Goal: Use online tool/utility: Utilize a website feature to perform a specific function

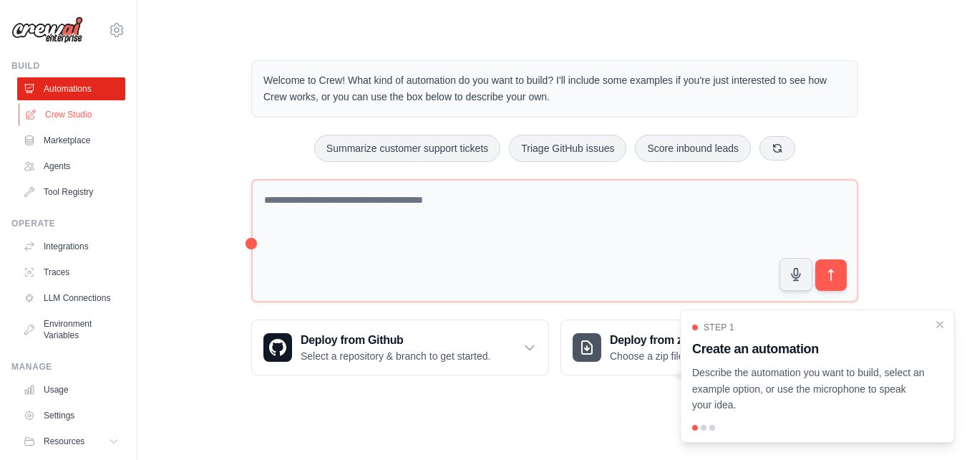
click at [59, 115] on link "Crew Studio" at bounding box center [73, 114] width 108 height 23
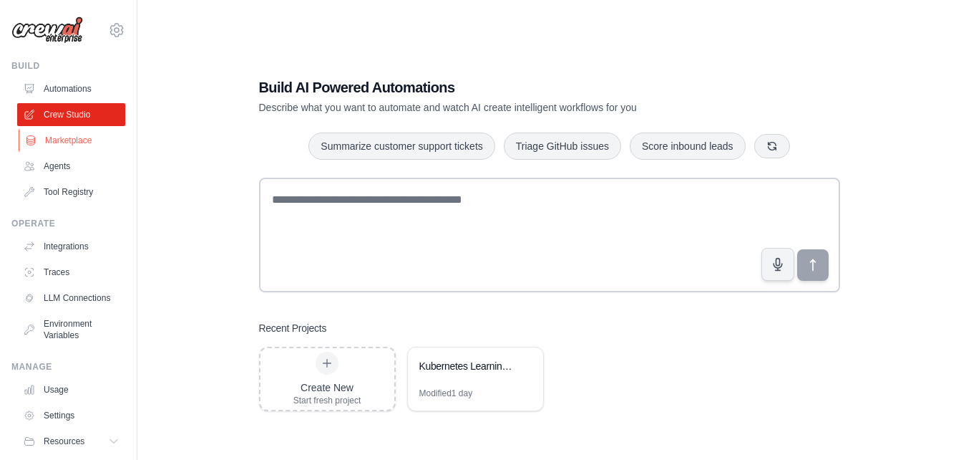
click at [74, 137] on link "Marketplace" at bounding box center [73, 140] width 108 height 23
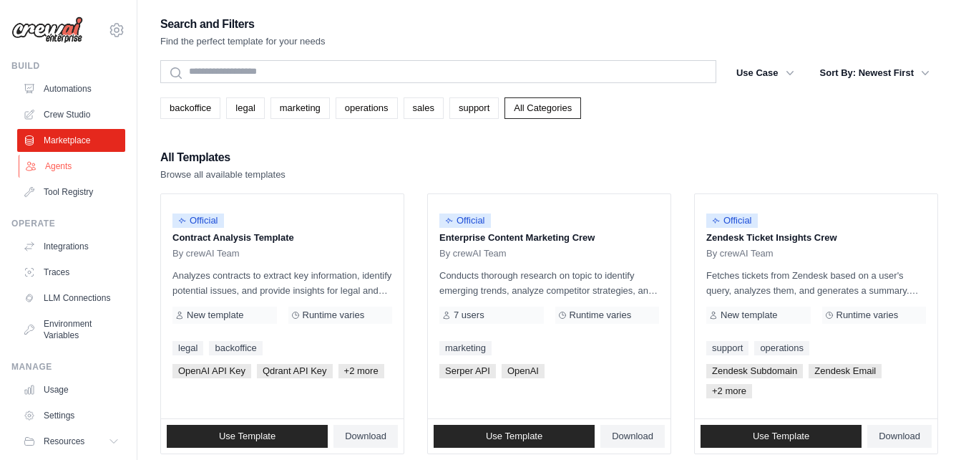
click at [70, 166] on link "Agents" at bounding box center [73, 166] width 108 height 23
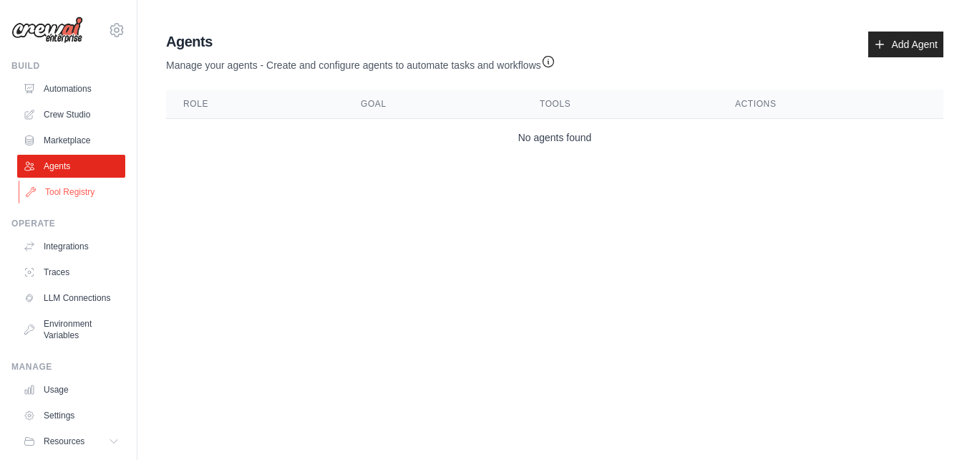
click at [68, 189] on link "Tool Registry" at bounding box center [73, 191] width 108 height 23
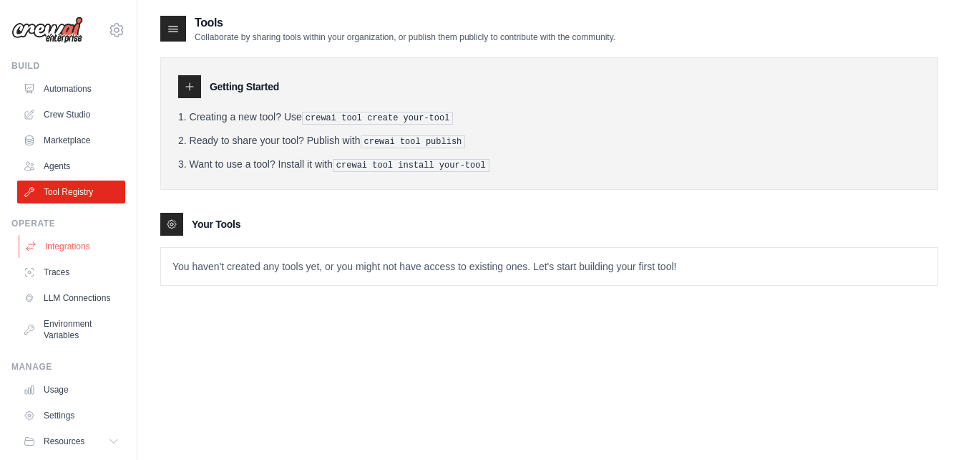
click at [64, 251] on link "Integrations" at bounding box center [73, 246] width 108 height 23
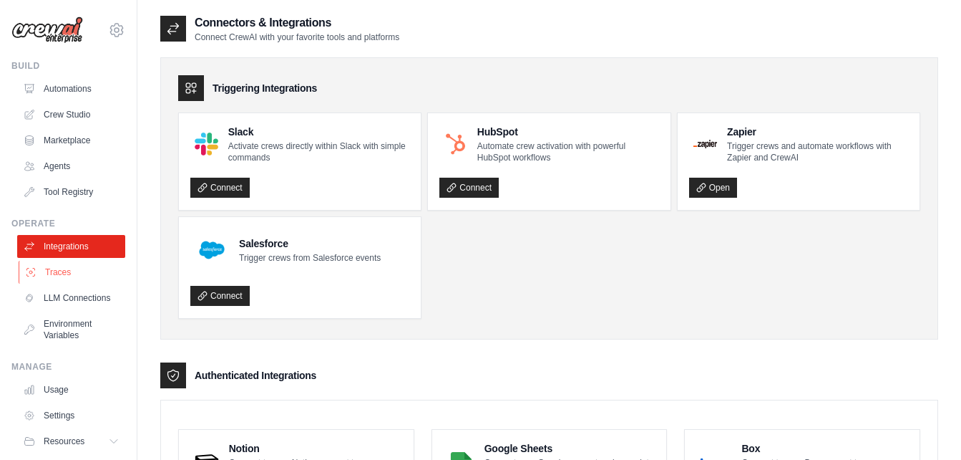
click at [60, 262] on link "Traces" at bounding box center [73, 272] width 108 height 23
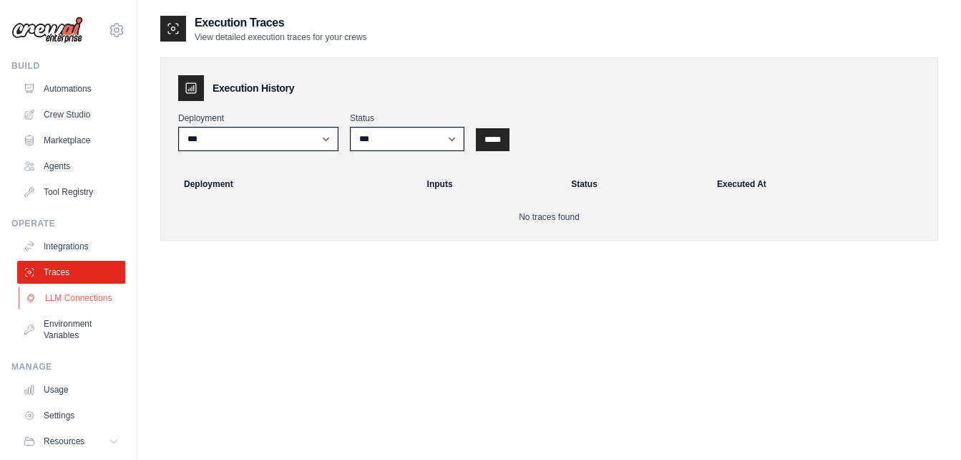
click at [66, 294] on link "LLM Connections" at bounding box center [73, 297] width 108 height 23
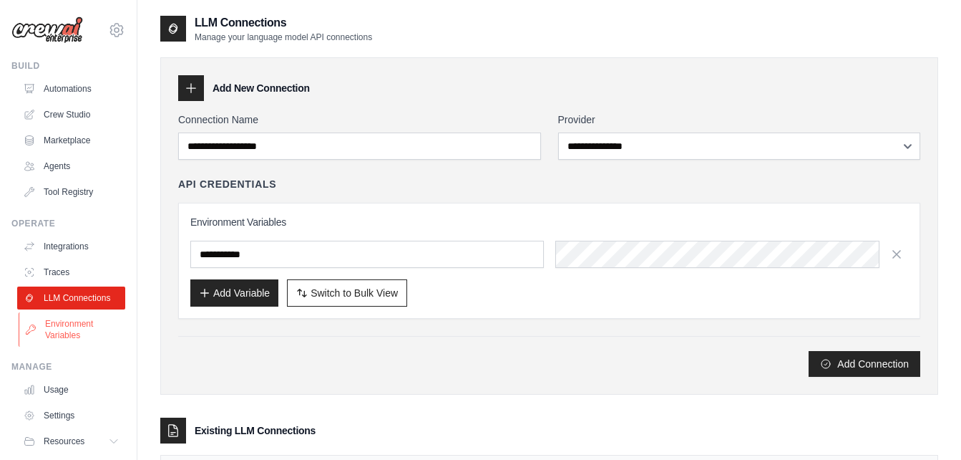
click at [72, 331] on link "Environment Variables" at bounding box center [73, 329] width 108 height 34
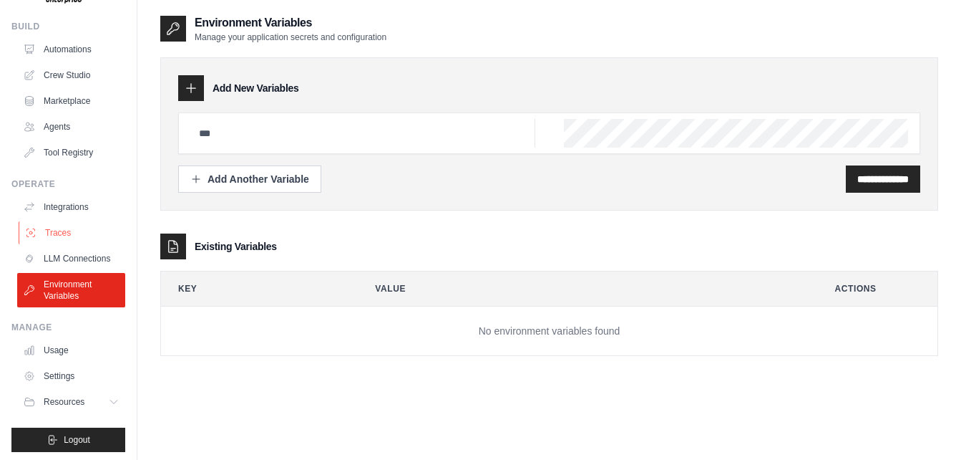
scroll to position [54, 0]
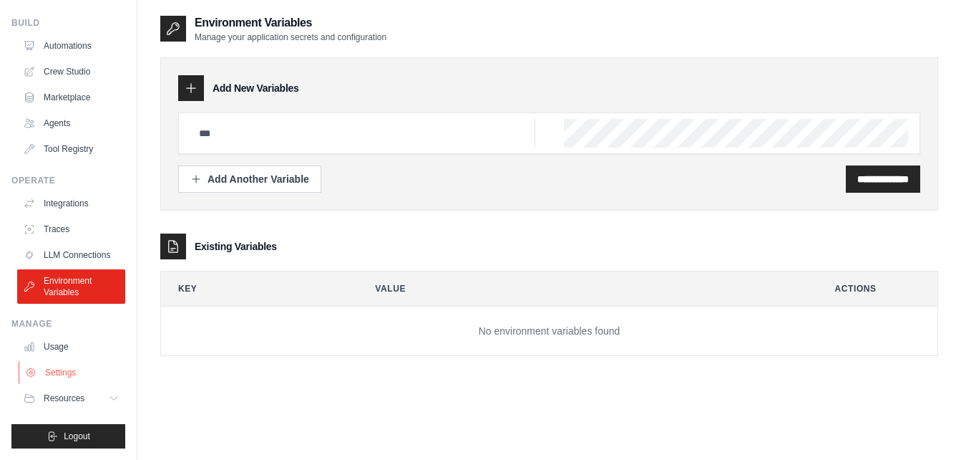
click at [49, 379] on link "Settings" at bounding box center [73, 372] width 108 height 23
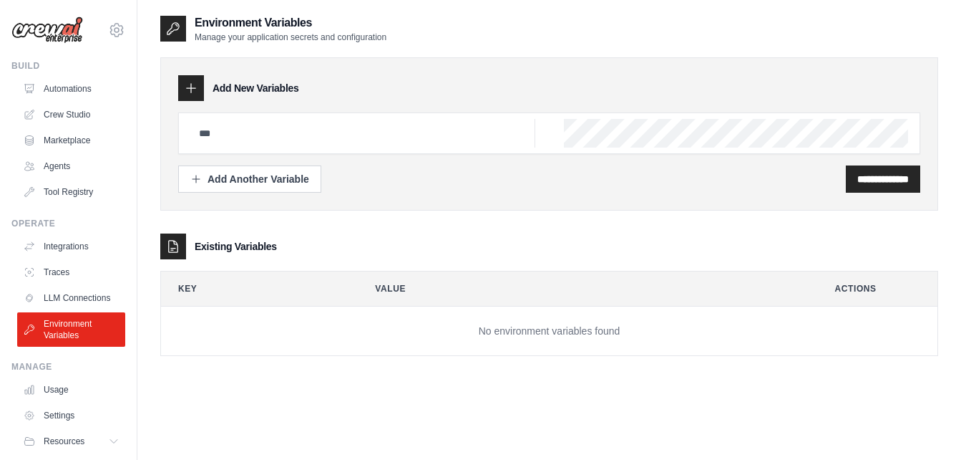
click at [59, 372] on div "Manage" at bounding box center [68, 366] width 114 height 11
click at [54, 427] on link "Settings" at bounding box center [73, 415] width 108 height 23
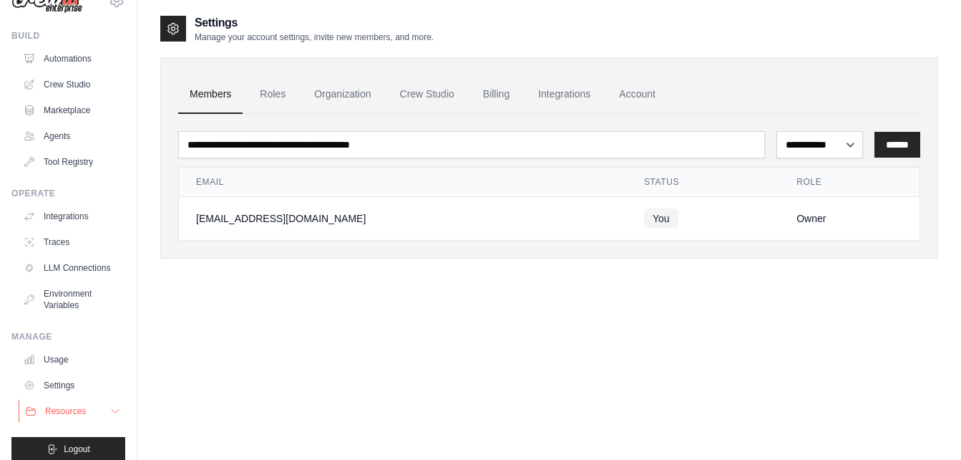
scroll to position [54, 0]
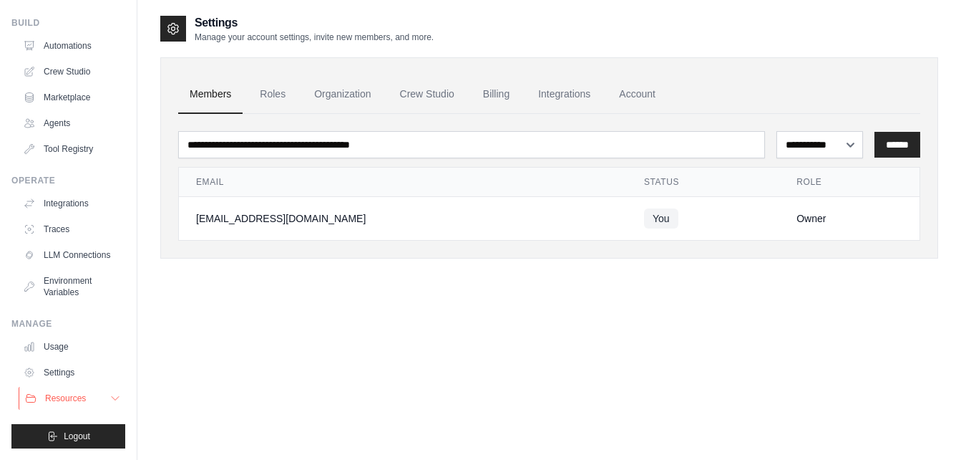
click at [58, 405] on button "Resources" at bounding box center [73, 398] width 108 height 23
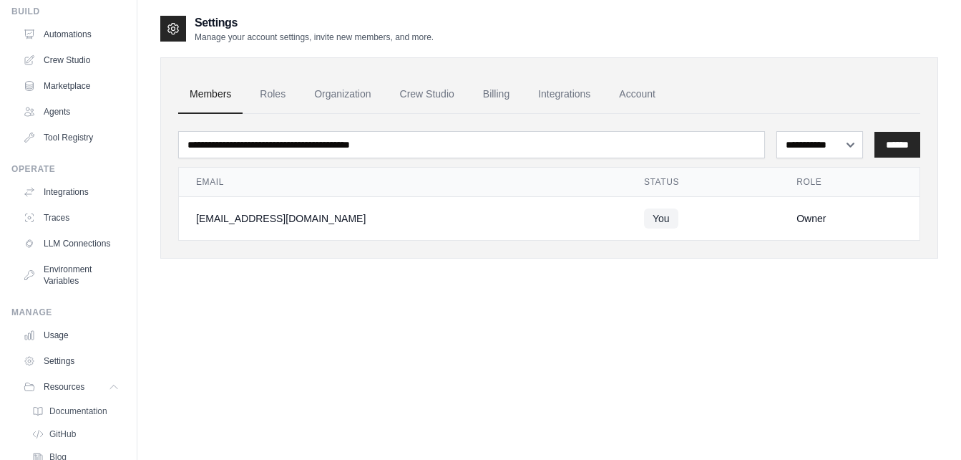
scroll to position [110, 0]
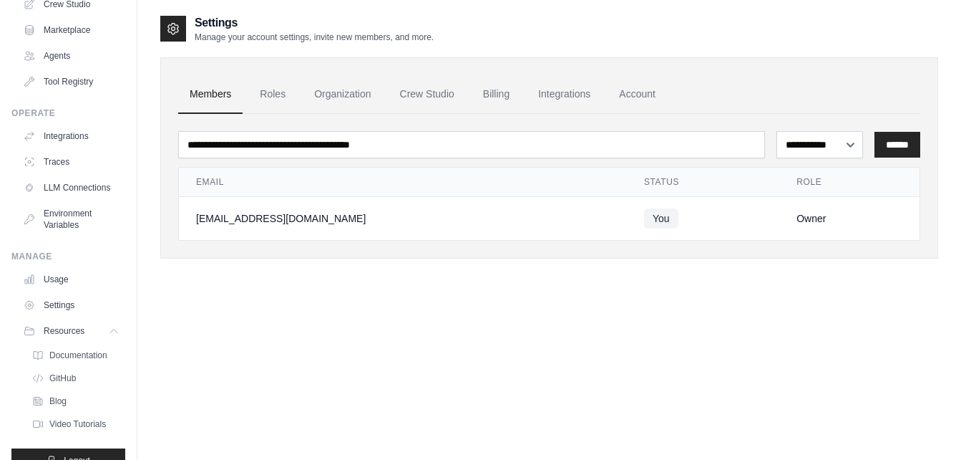
click at [73, 425] on link "Video Tutorials" at bounding box center [76, 424] width 100 height 20
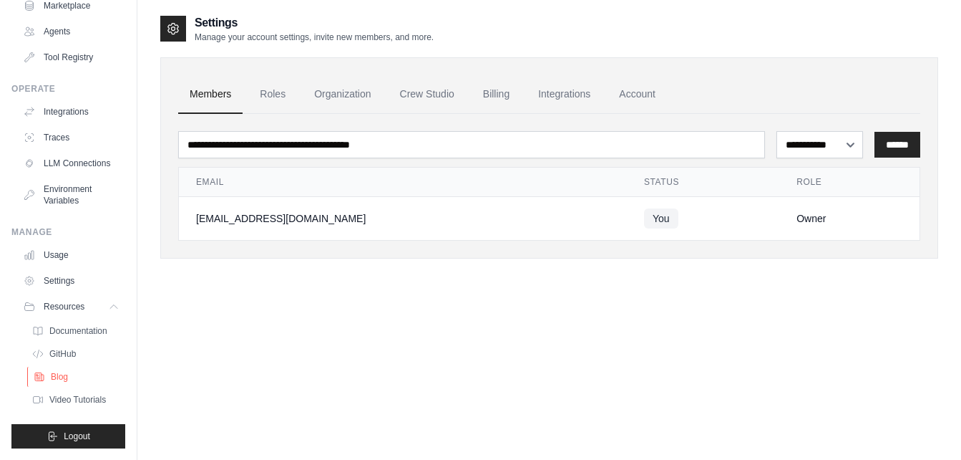
scroll to position [146, 0]
click at [72, 323] on link "Documentation" at bounding box center [77, 331] width 100 height 20
click at [70, 350] on span "GitHub" at bounding box center [64, 353] width 26 height 11
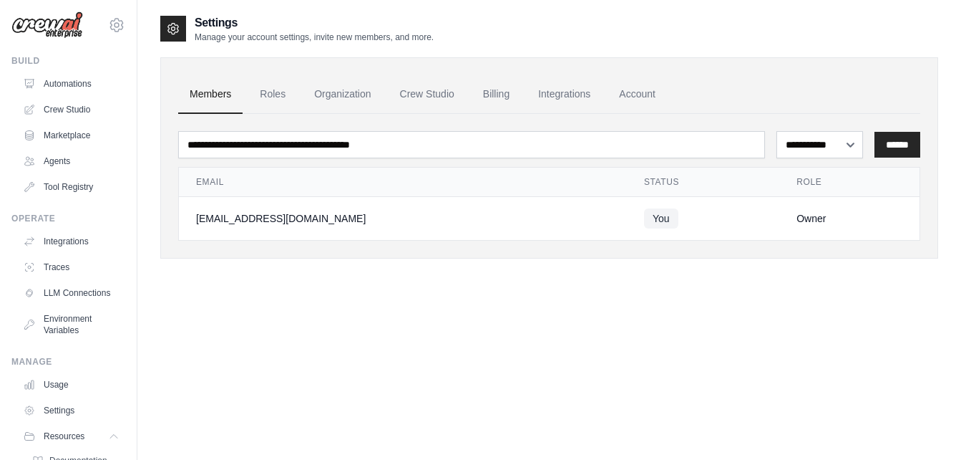
scroll to position [0, 0]
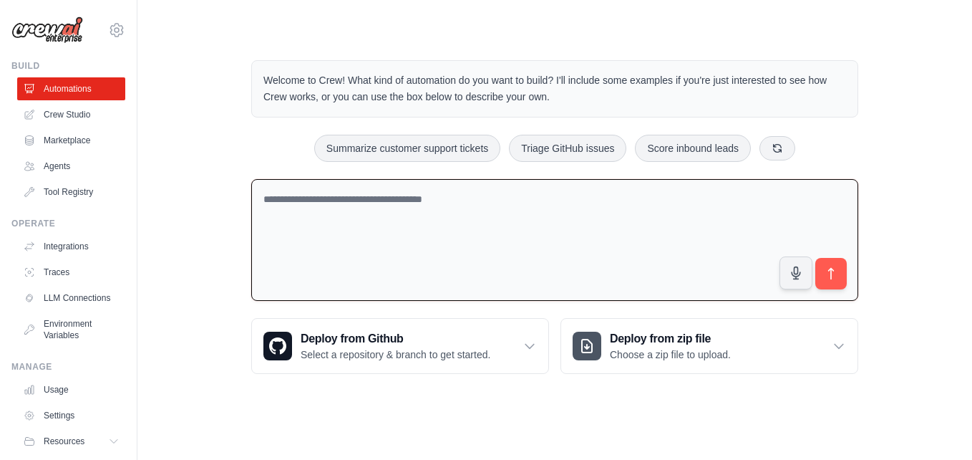
click at [396, 202] on textarea at bounding box center [554, 240] width 607 height 122
paste textarea "**********"
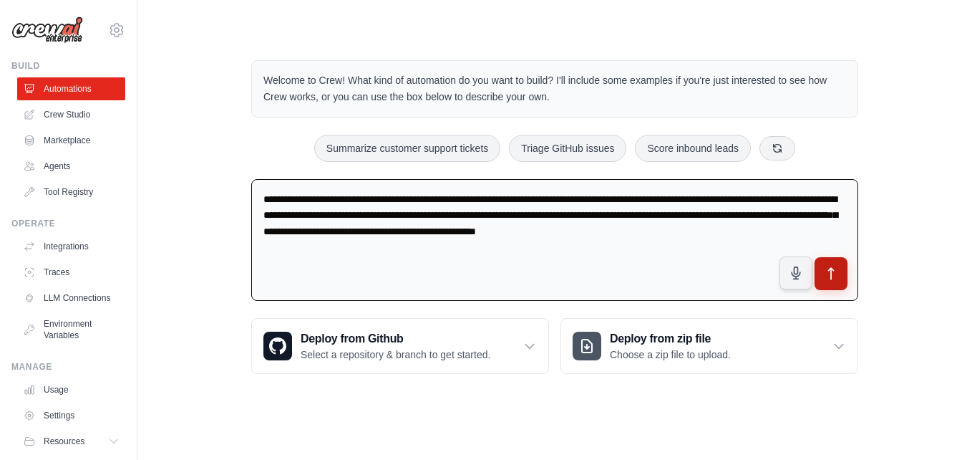
type textarea "**********"
click at [829, 268] on icon "submit" at bounding box center [831, 273] width 15 height 15
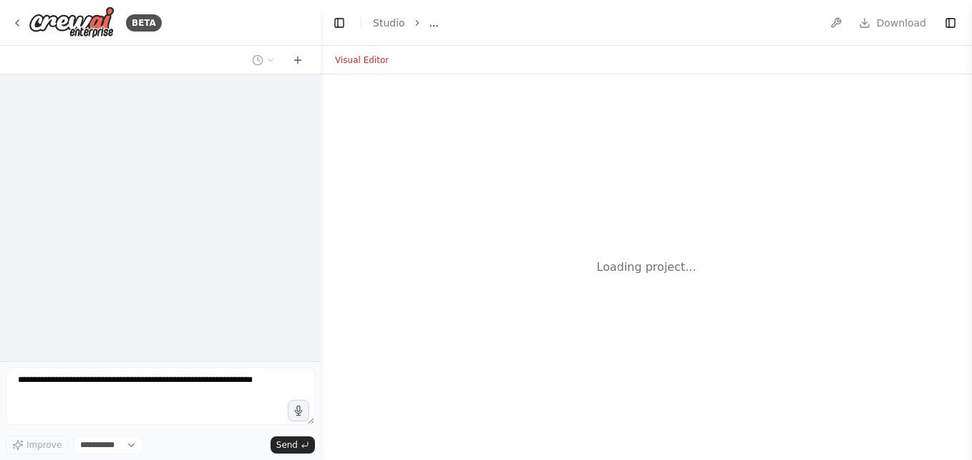
select select "****"
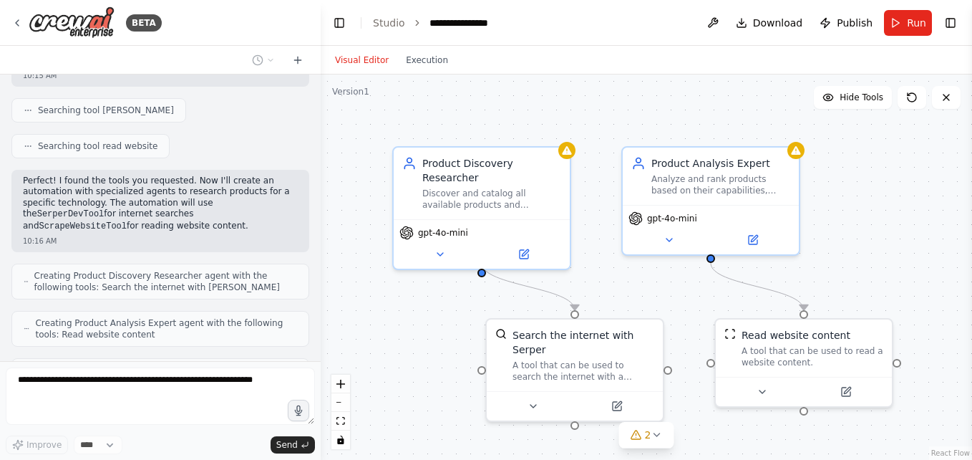
scroll to position [268, 0]
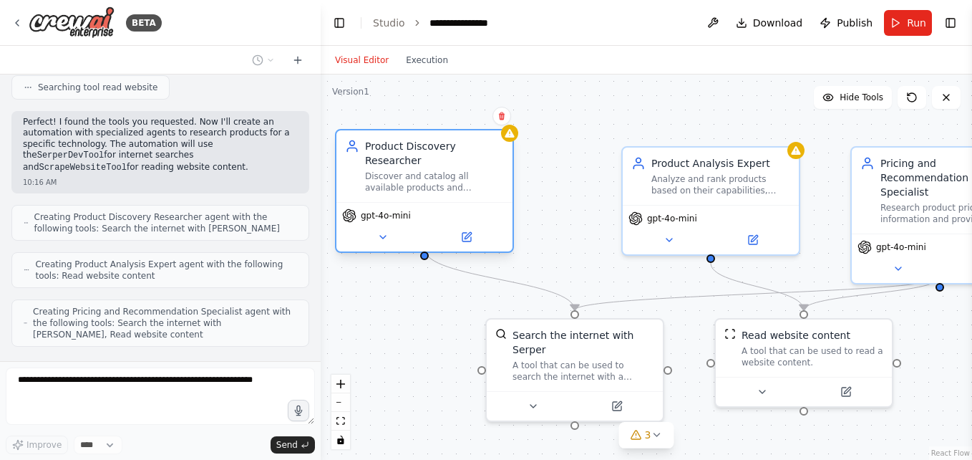
drag, startPoint x: 538, startPoint y: 217, endPoint x: 480, endPoint y: 208, distance: 58.7
click at [480, 208] on div "gpt-4o-mini" at bounding box center [424, 215] width 165 height 14
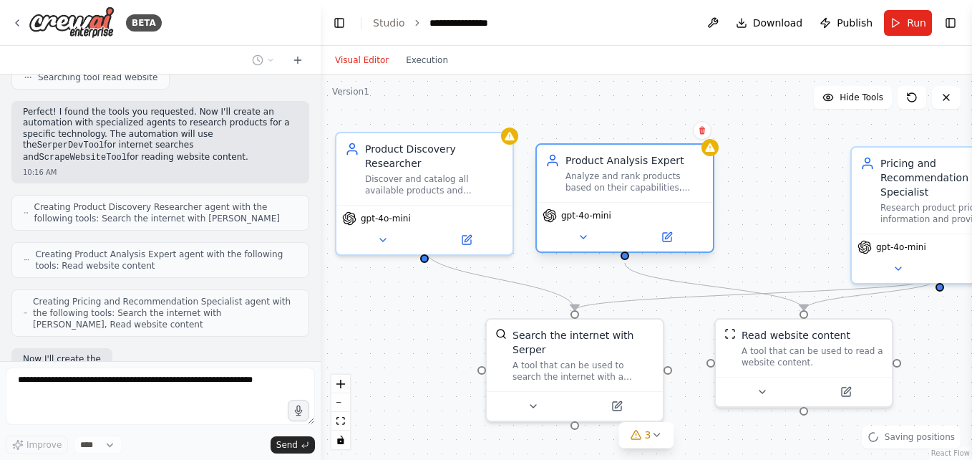
scroll to position [352, 0]
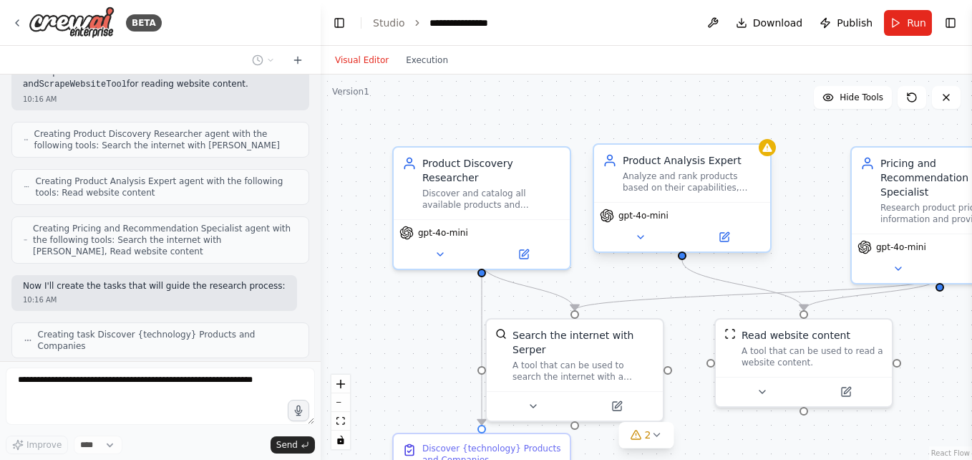
drag, startPoint x: 707, startPoint y: 187, endPoint x: 668, endPoint y: 192, distance: 39.0
click at [668, 192] on div "Analyze and rank products based on their capabilities, features, and overall va…" at bounding box center [692, 181] width 139 height 23
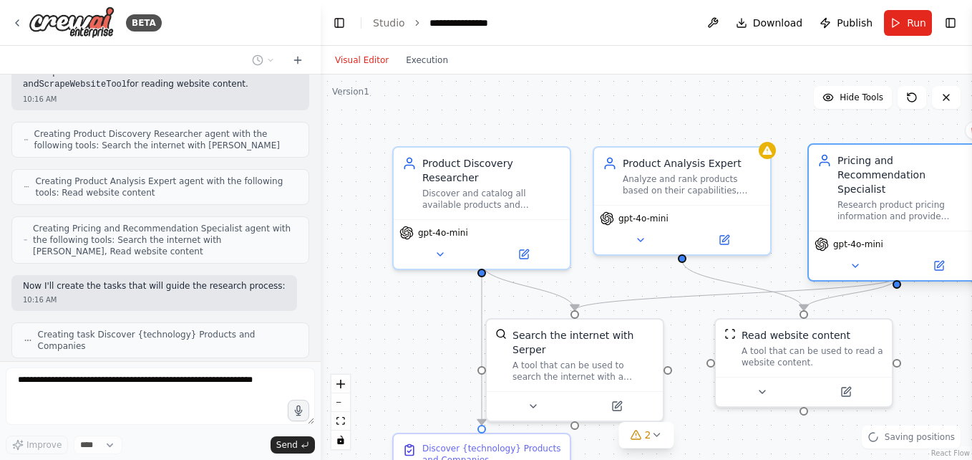
drag, startPoint x: 880, startPoint y: 207, endPoint x: 835, endPoint y: 214, distance: 45.7
click at [835, 214] on div "Pricing and Recommendation Specialist Research product pricing information and …" at bounding box center [897, 188] width 176 height 86
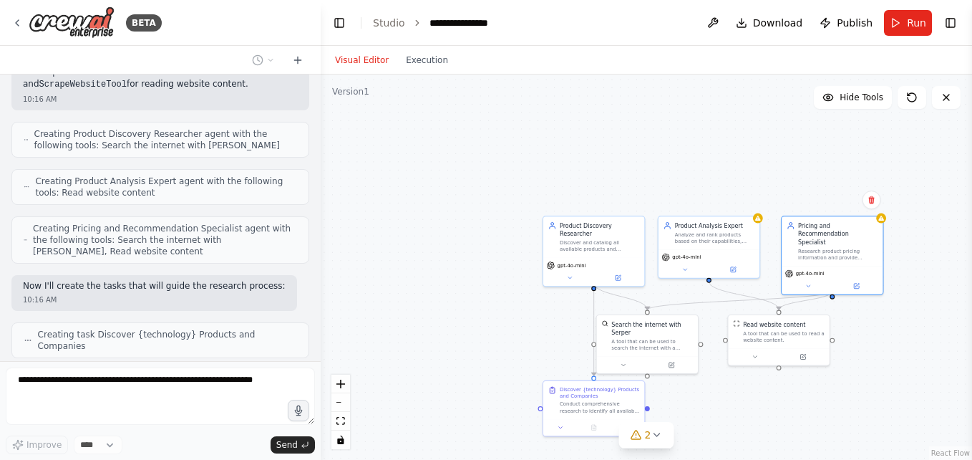
scroll to position [387, 0]
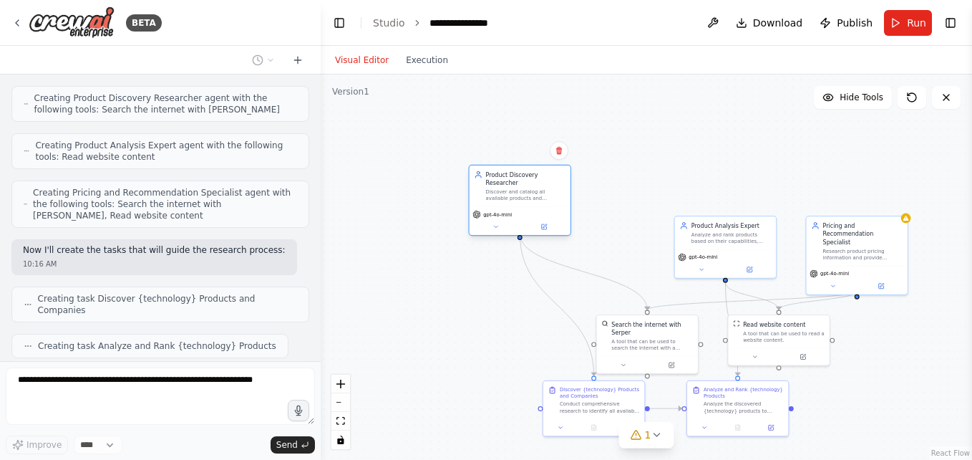
drag, startPoint x: 604, startPoint y: 250, endPoint x: 525, endPoint y: 200, distance: 93.3
click at [525, 206] on div "gpt-4o-mini" at bounding box center [520, 220] width 101 height 29
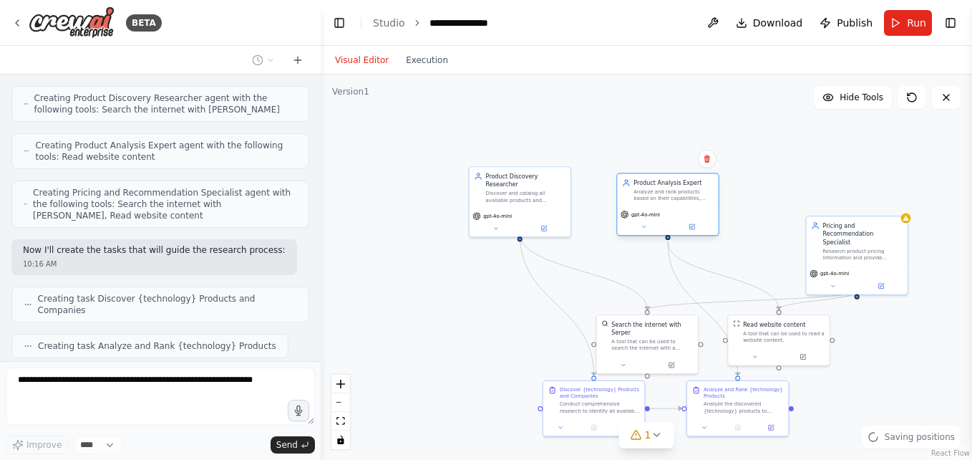
drag, startPoint x: 725, startPoint y: 248, endPoint x: 662, endPoint y: 208, distance: 74.1
click at [662, 208] on div "gpt-4o-mini" at bounding box center [667, 220] width 101 height 29
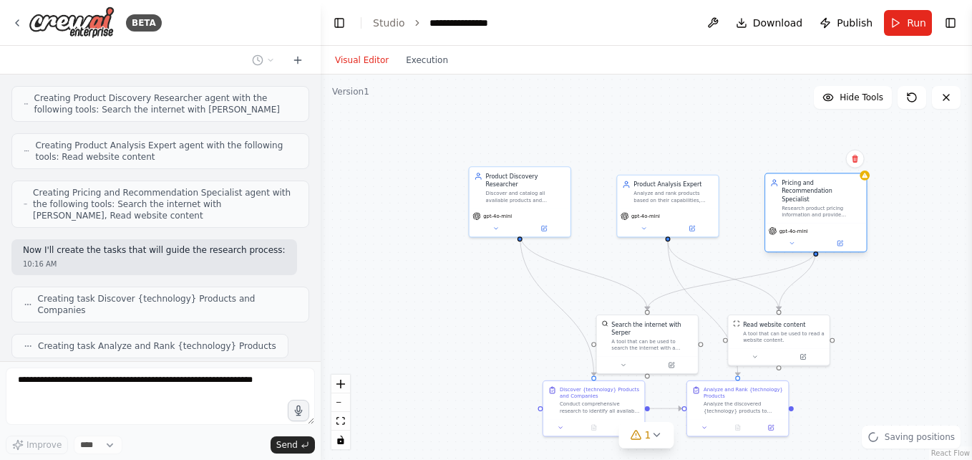
drag, startPoint x: 848, startPoint y: 230, endPoint x: 799, endPoint y: 188, distance: 64.5
click at [799, 188] on div "Pricing and Recommendation Specialist" at bounding box center [821, 190] width 79 height 24
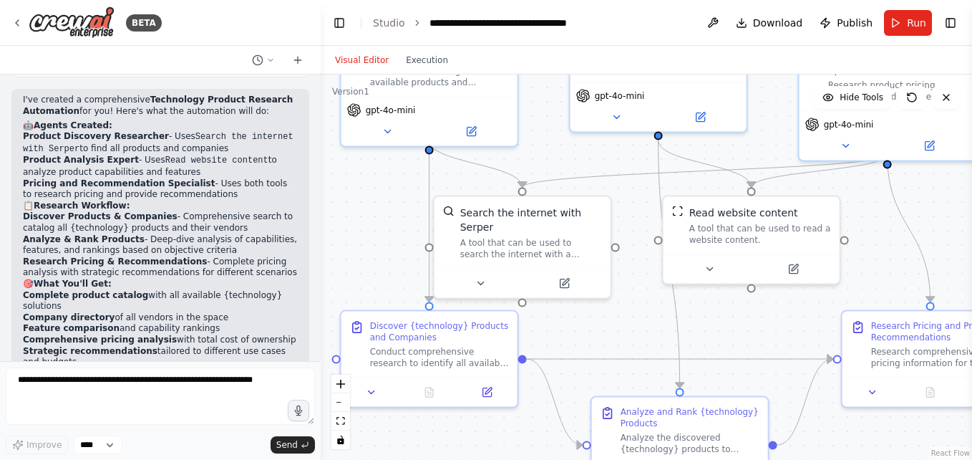
scroll to position [930, 0]
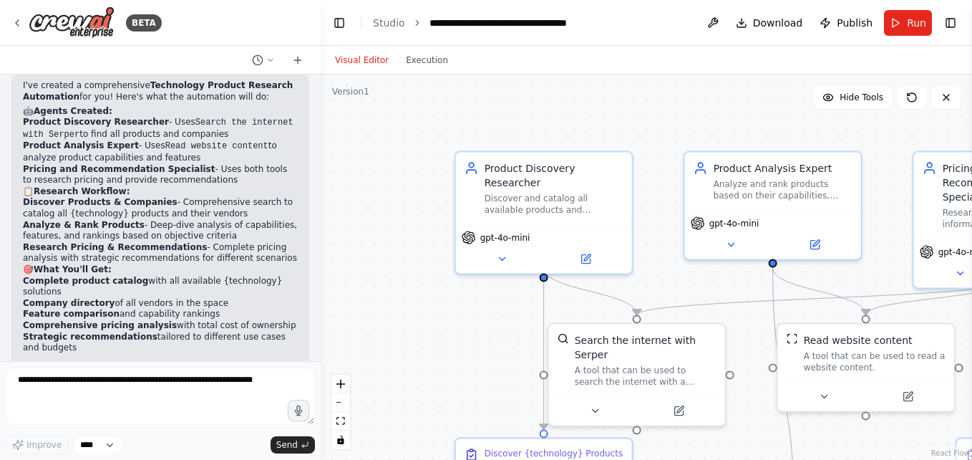
drag, startPoint x: 612, startPoint y: 349, endPoint x: 487, endPoint y: 309, distance: 131.3
click at [487, 309] on div ".deletable-edge-delete-btn { width: 20px; height: 20px; border: 0px solid #ffff…" at bounding box center [646, 266] width 651 height 385
click at [924, 44] on header "**********" at bounding box center [646, 23] width 651 height 46
click at [922, 35] on button "Run" at bounding box center [908, 23] width 48 height 26
click at [421, 52] on button "Execution" at bounding box center [426, 60] width 59 height 17
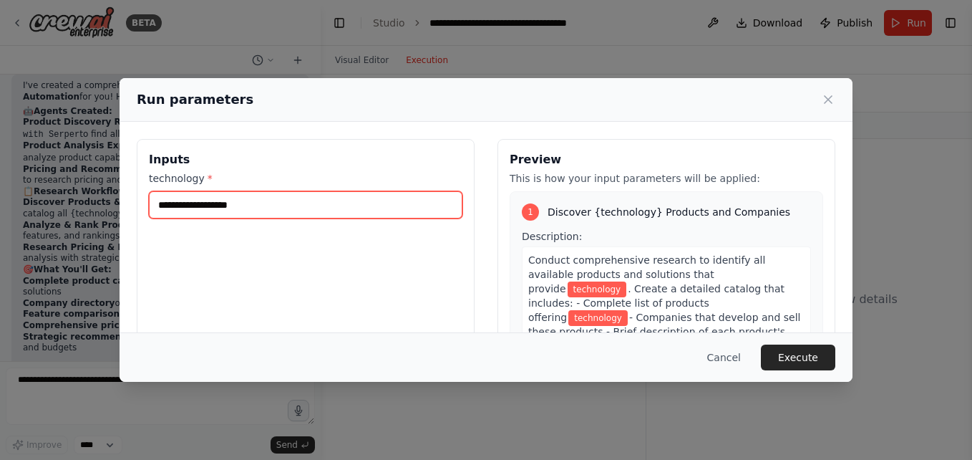
click at [297, 204] on input "technology *" at bounding box center [306, 204] width 314 height 27
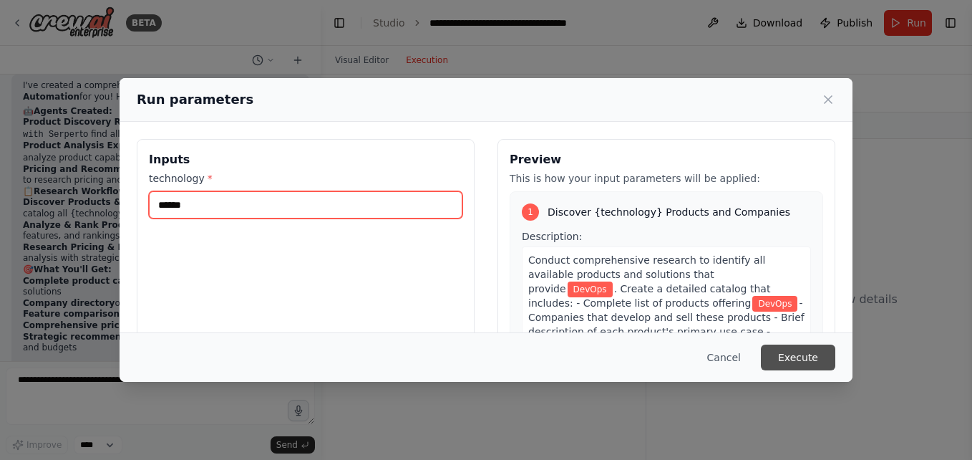
type input "******"
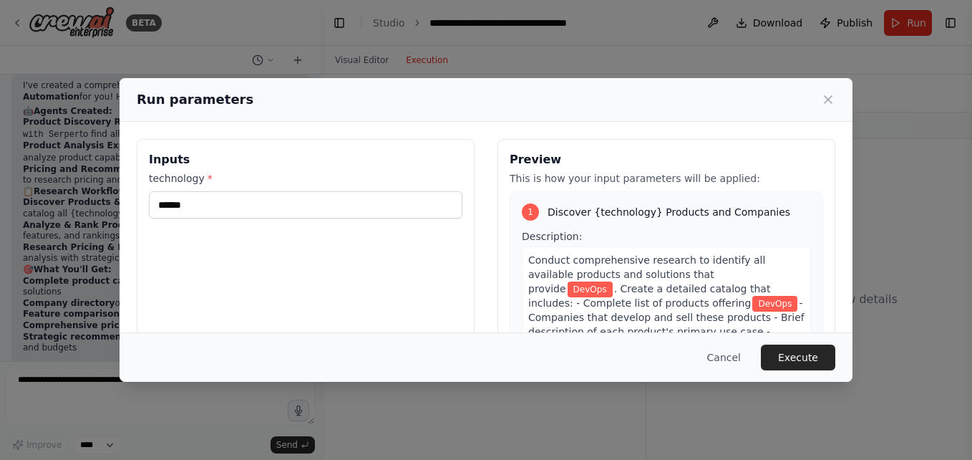
click at [780, 360] on button "Execute" at bounding box center [798, 357] width 74 height 26
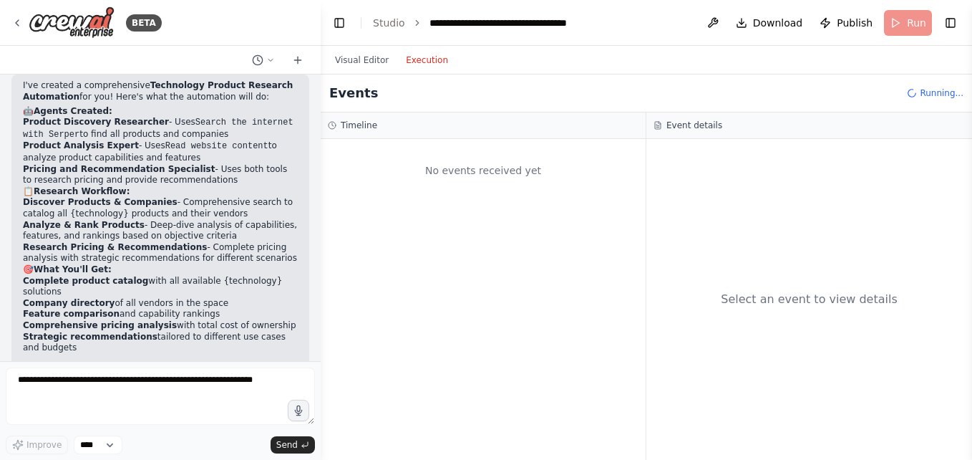
click at [410, 60] on button "Execution" at bounding box center [426, 60] width 59 height 17
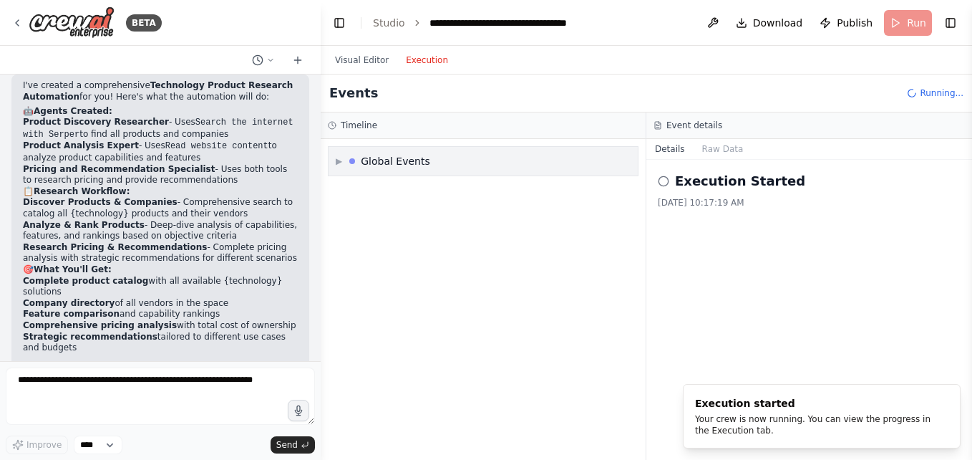
click at [475, 167] on div "▶ Global Events" at bounding box center [483, 161] width 309 height 29
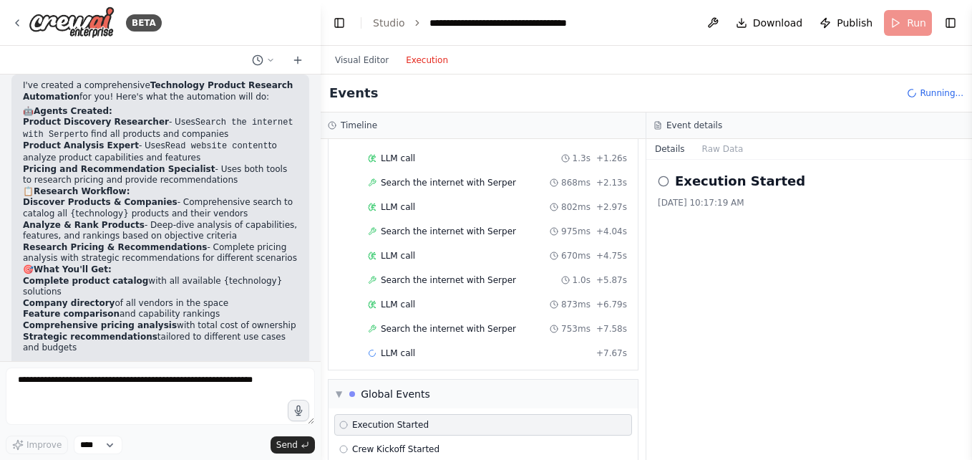
scroll to position [96, 0]
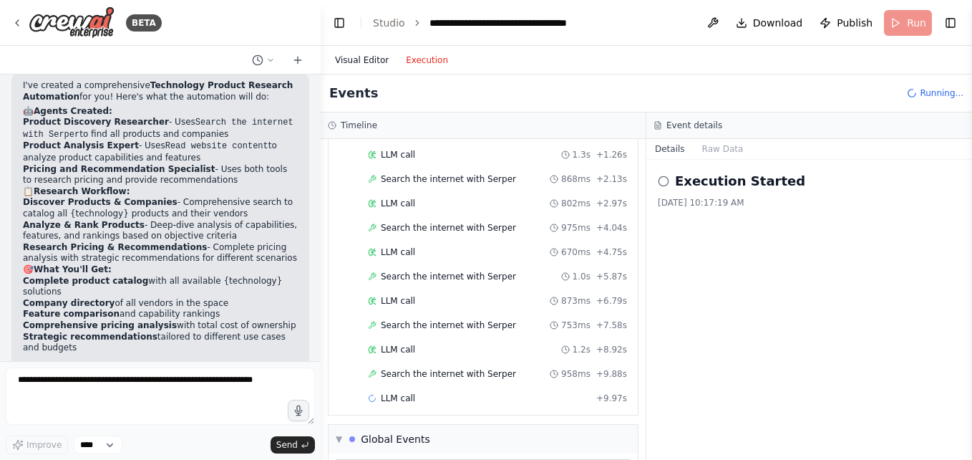
click at [348, 61] on button "Visual Editor" at bounding box center [361, 60] width 71 height 17
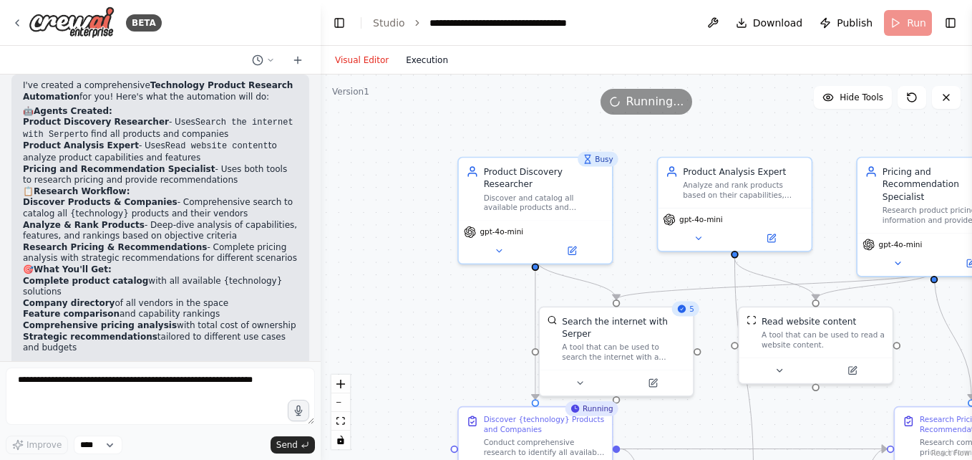
click at [430, 68] on button "Execution" at bounding box center [426, 60] width 59 height 17
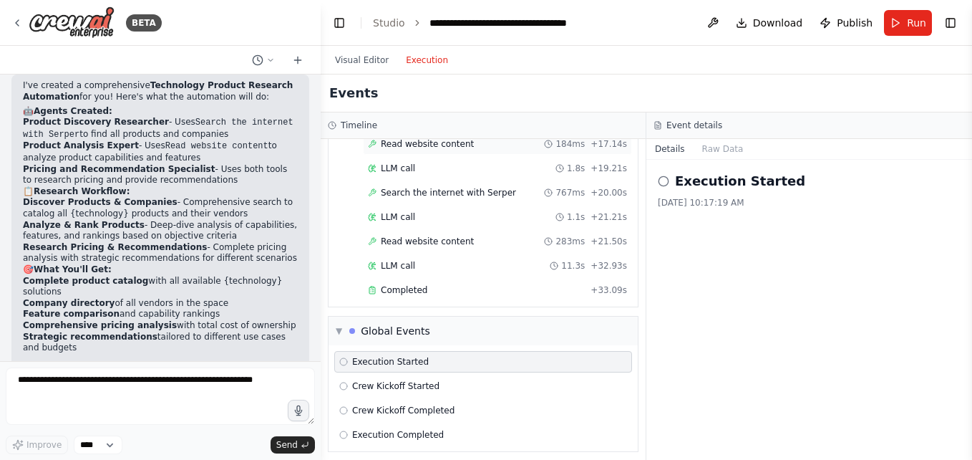
scroll to position [1708, 0]
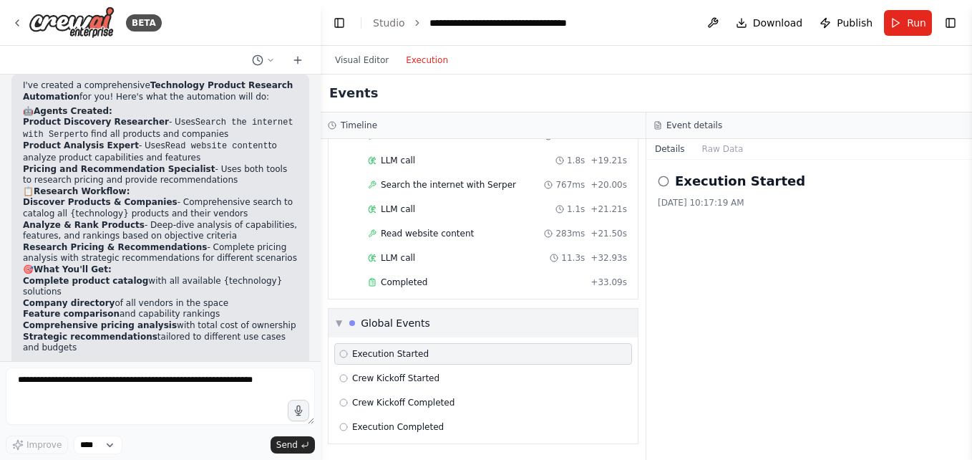
click at [467, 325] on div "▼ Global Events" at bounding box center [483, 323] width 309 height 29
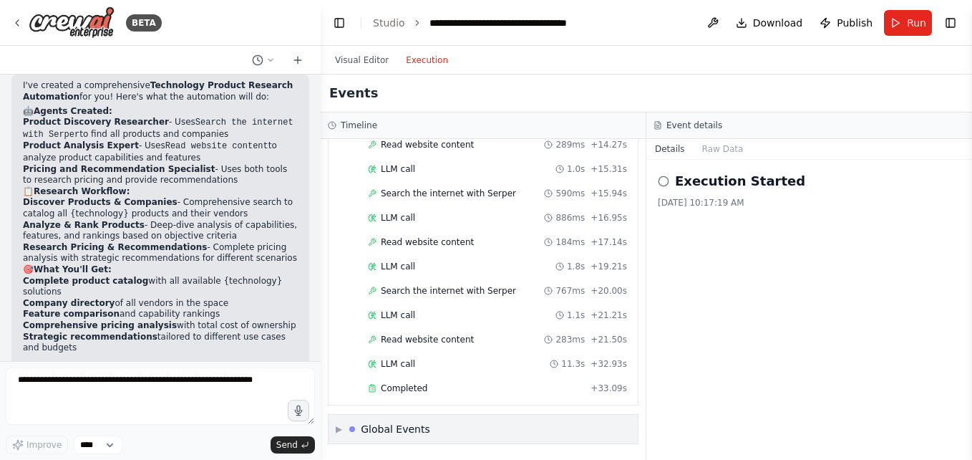
scroll to position [1602, 0]
click at [436, 430] on div "▶ Global Events" at bounding box center [483, 429] width 309 height 29
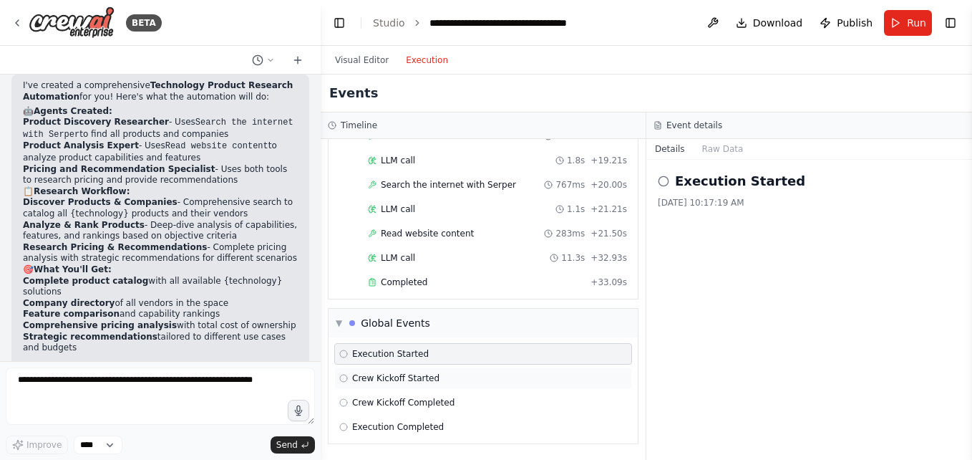
click at [366, 382] on span "Crew Kickoff Started" at bounding box center [395, 377] width 87 height 11
click at [388, 407] on span "Crew Kickoff Completed" at bounding box center [403, 402] width 102 height 11
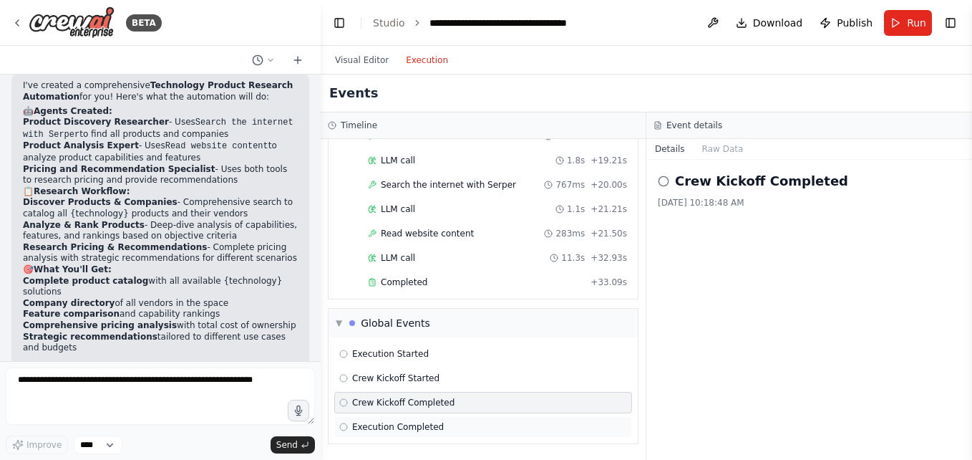
click at [396, 426] on span "Execution Completed" at bounding box center [398, 426] width 92 height 11
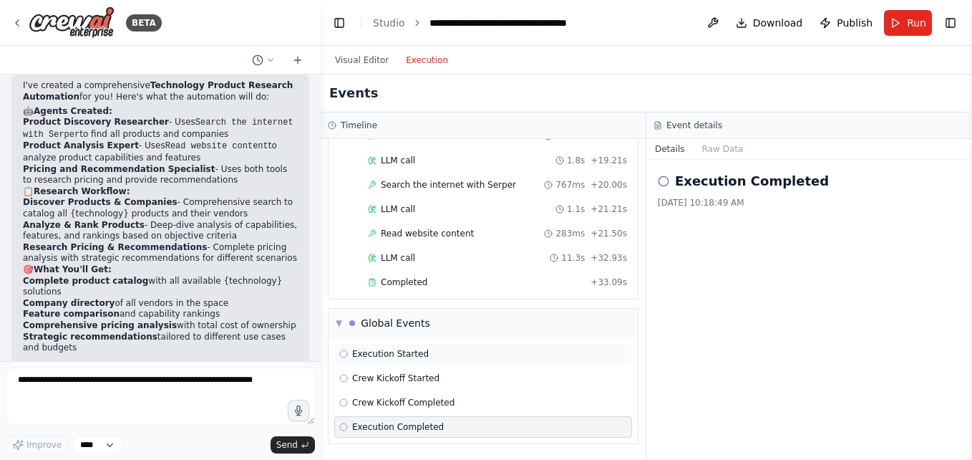
click at [389, 360] on div "Execution Started" at bounding box center [483, 353] width 298 height 21
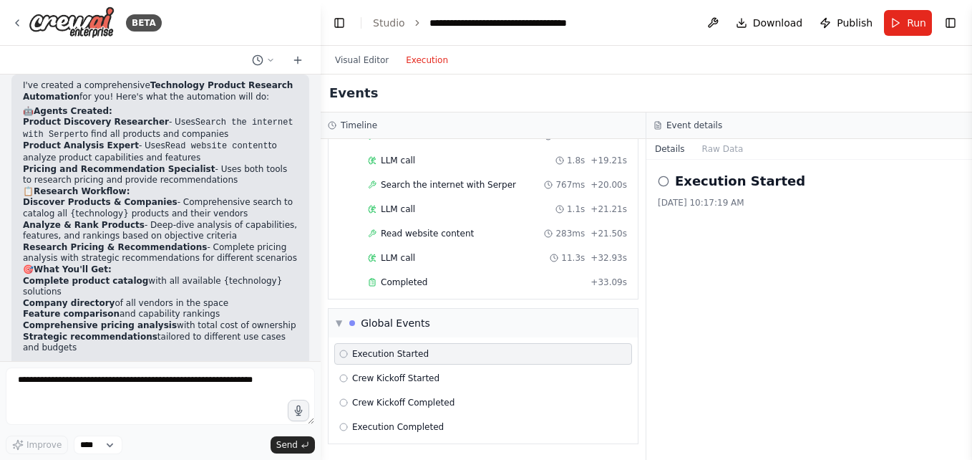
click at [379, 72] on div "Visual Editor Execution" at bounding box center [391, 60] width 130 height 29
click at [379, 62] on button "Visual Editor" at bounding box center [361, 60] width 71 height 17
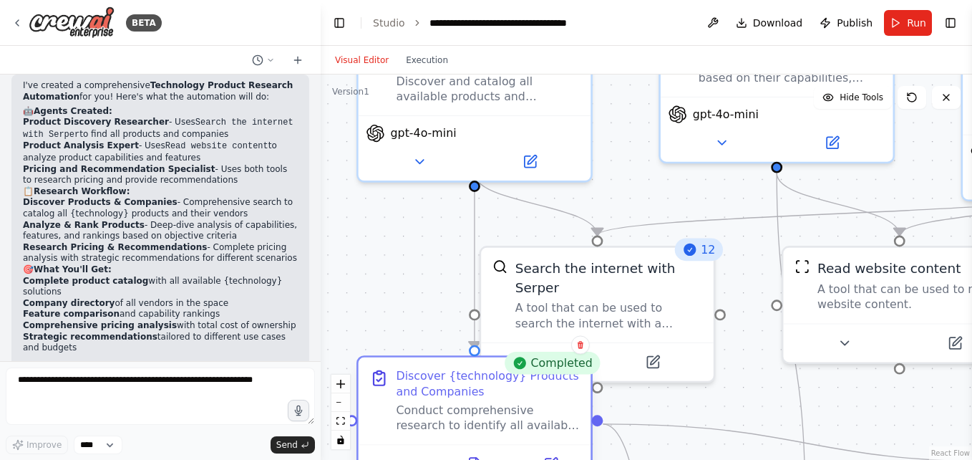
drag, startPoint x: 448, startPoint y: 447, endPoint x: 440, endPoint y: 402, distance: 45.9
click at [440, 402] on div "Discover {technology} Products and Companies Conduct comprehensive research to …" at bounding box center [487, 401] width 183 height 64
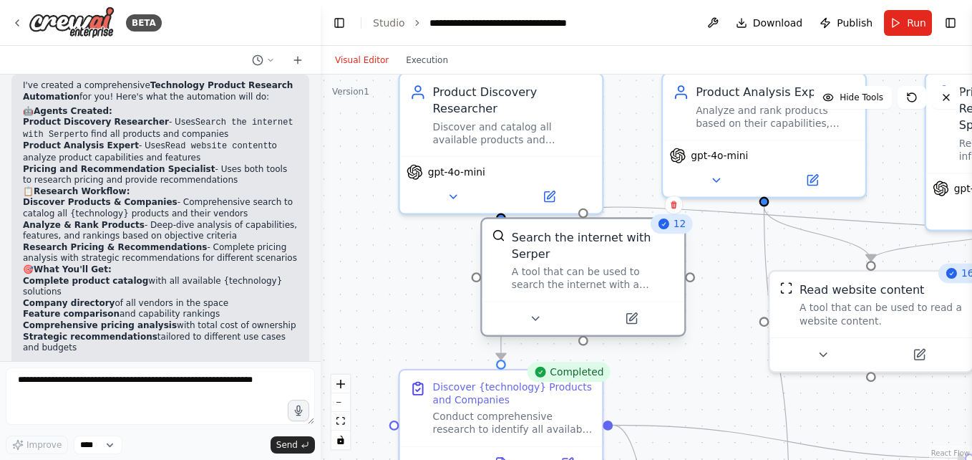
drag, startPoint x: 605, startPoint y: 296, endPoint x: 578, endPoint y: 238, distance: 63.4
click at [578, 238] on div "Search the internet with Serper A tool that can be used to search the internet …" at bounding box center [593, 259] width 163 height 62
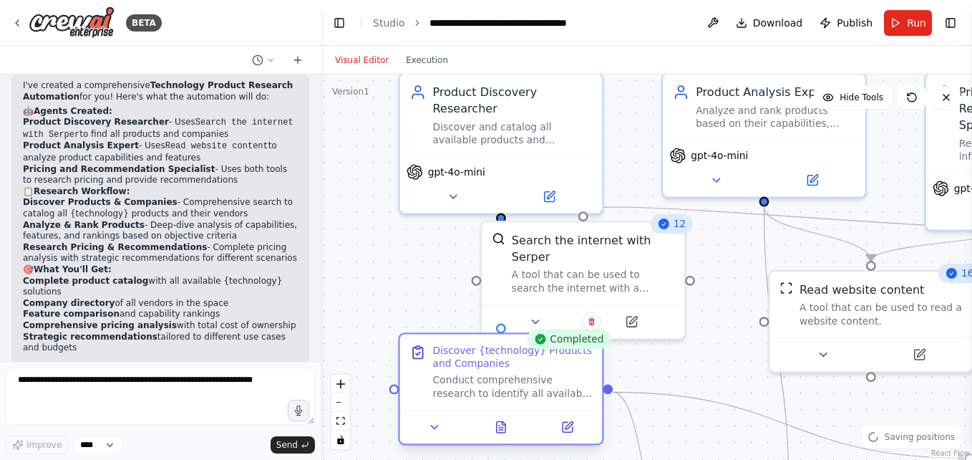
drag, startPoint x: 556, startPoint y: 394, endPoint x: 562, endPoint y: 357, distance: 37.0
click at [562, 357] on div "Discover {technology} Products and Companies" at bounding box center [513, 357] width 160 height 26
click at [502, 435] on button at bounding box center [500, 427] width 69 height 20
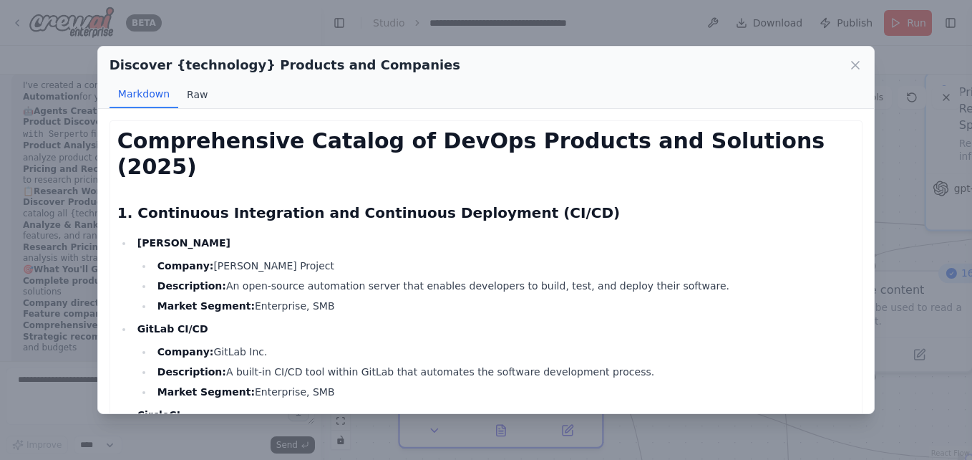
click at [192, 100] on button "Raw" at bounding box center [197, 94] width 38 height 27
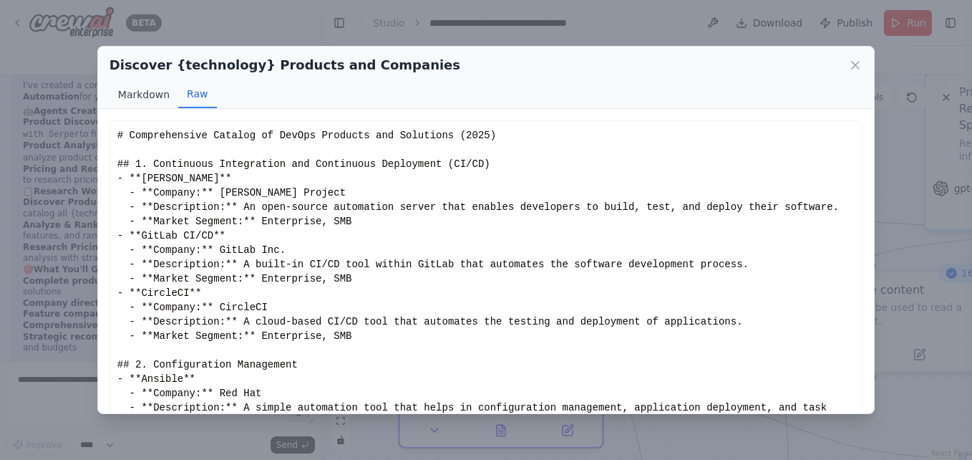
click at [152, 97] on button "Markdown" at bounding box center [144, 94] width 69 height 27
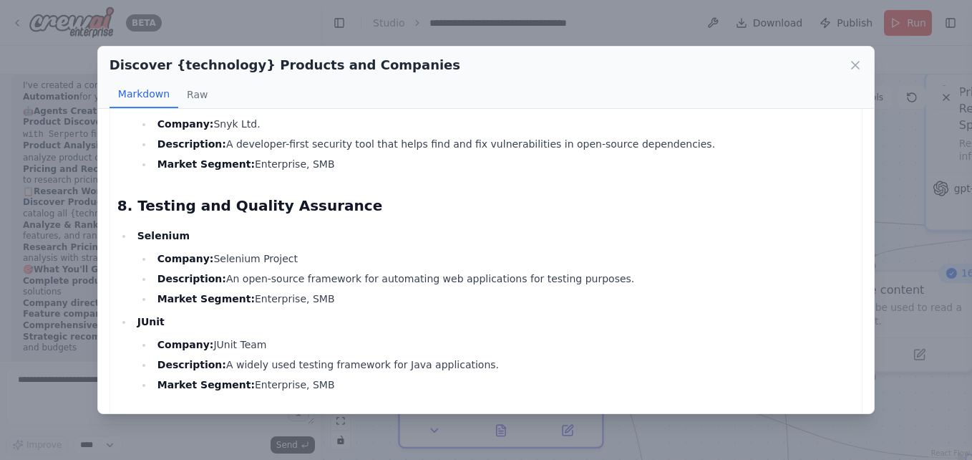
scroll to position [1871, 0]
